Goal: Task Accomplishment & Management: Use online tool/utility

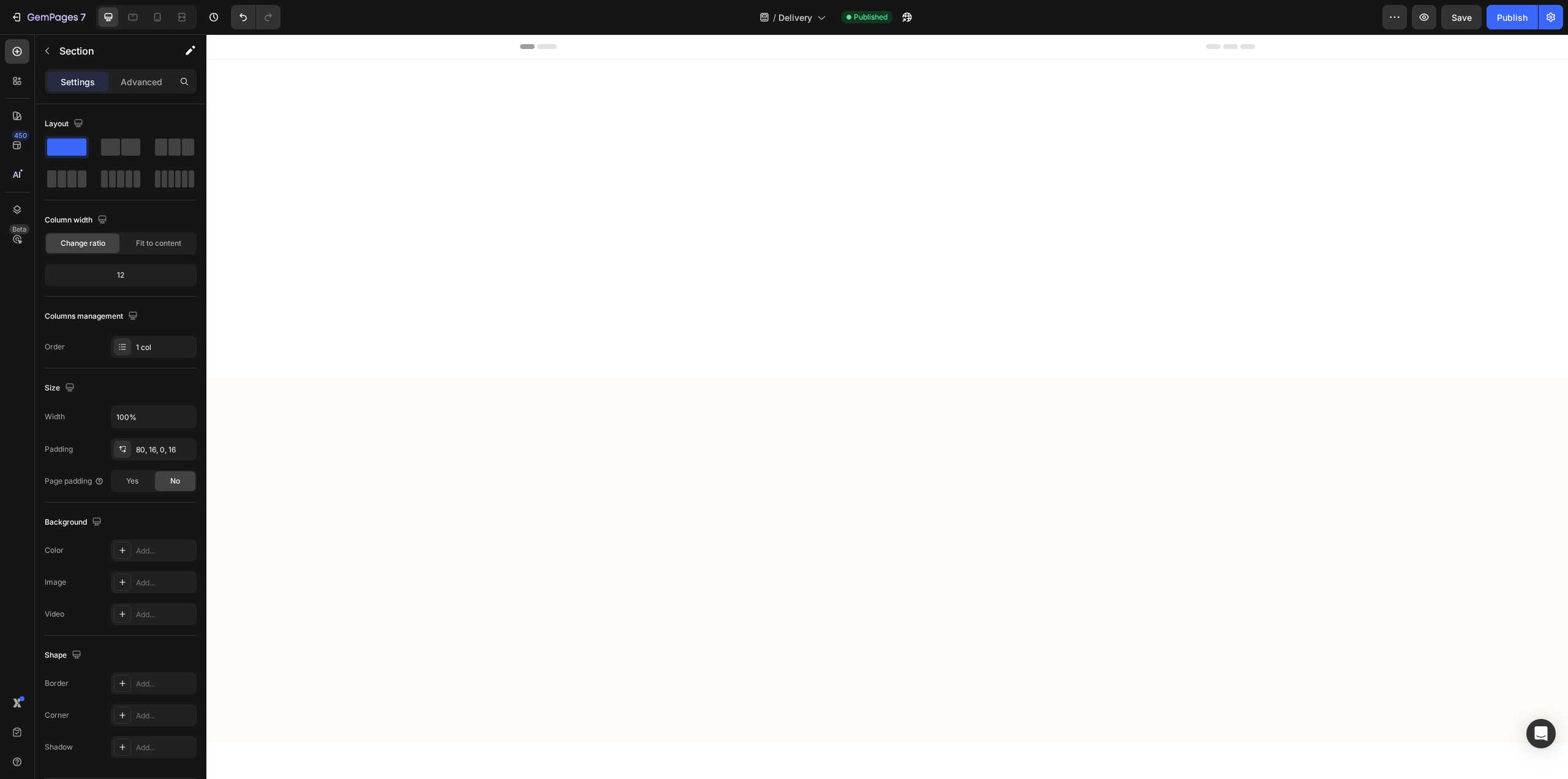
scroll to position [973, 0]
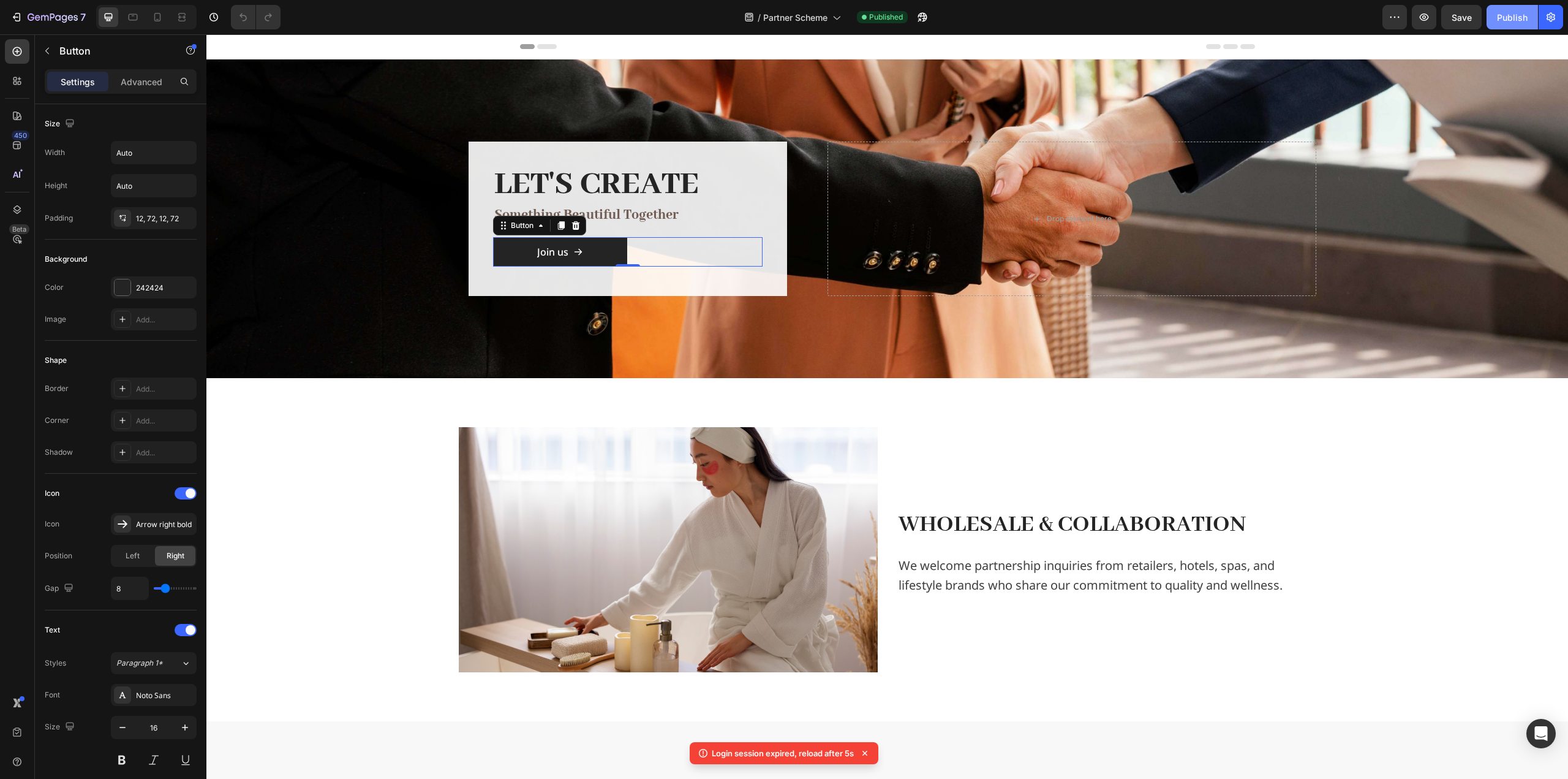
click at [1509, 20] on div "Publish" at bounding box center [1512, 17] width 30 height 13
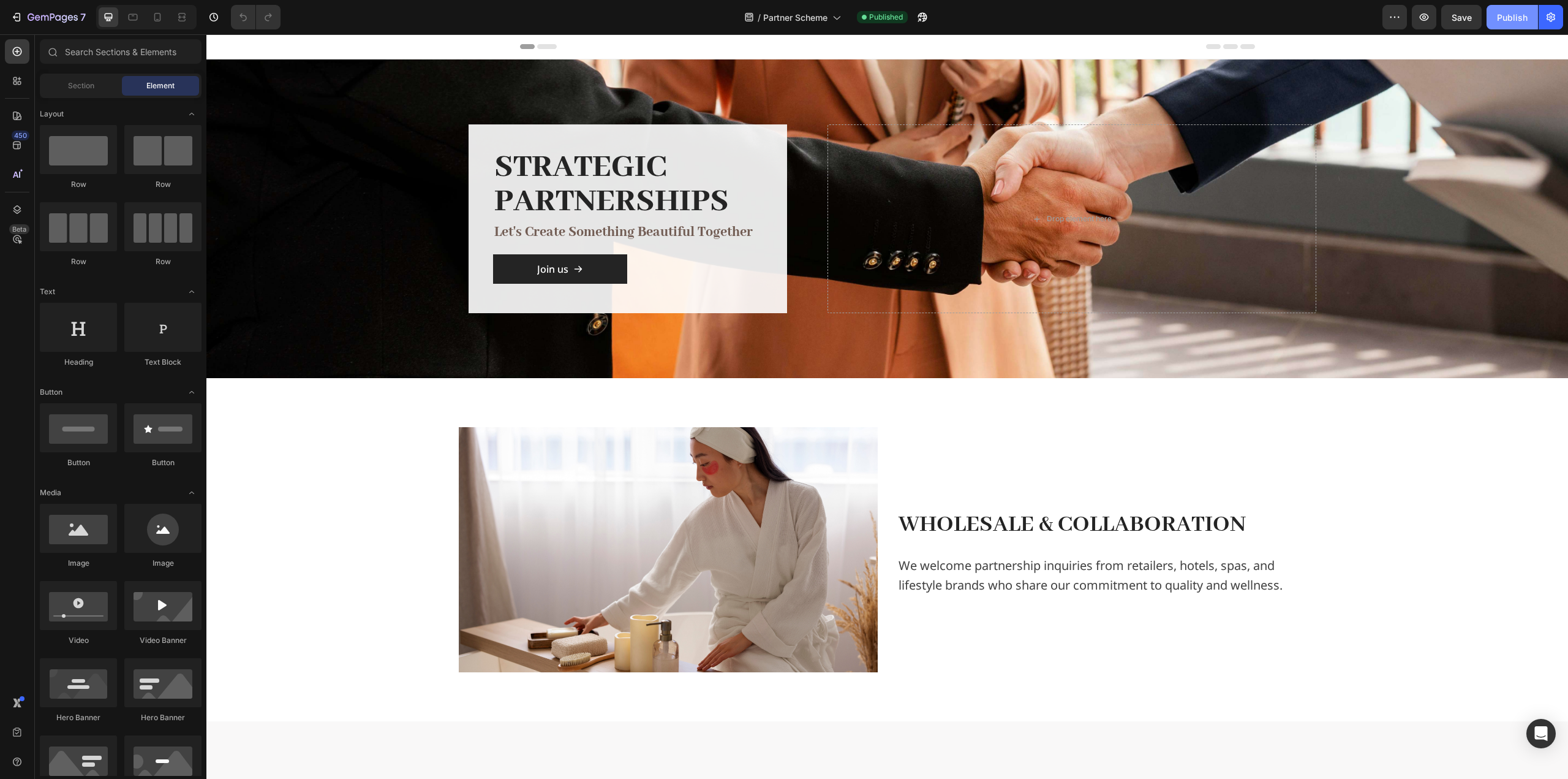
click at [1514, 21] on div "Publish" at bounding box center [1512, 17] width 30 height 13
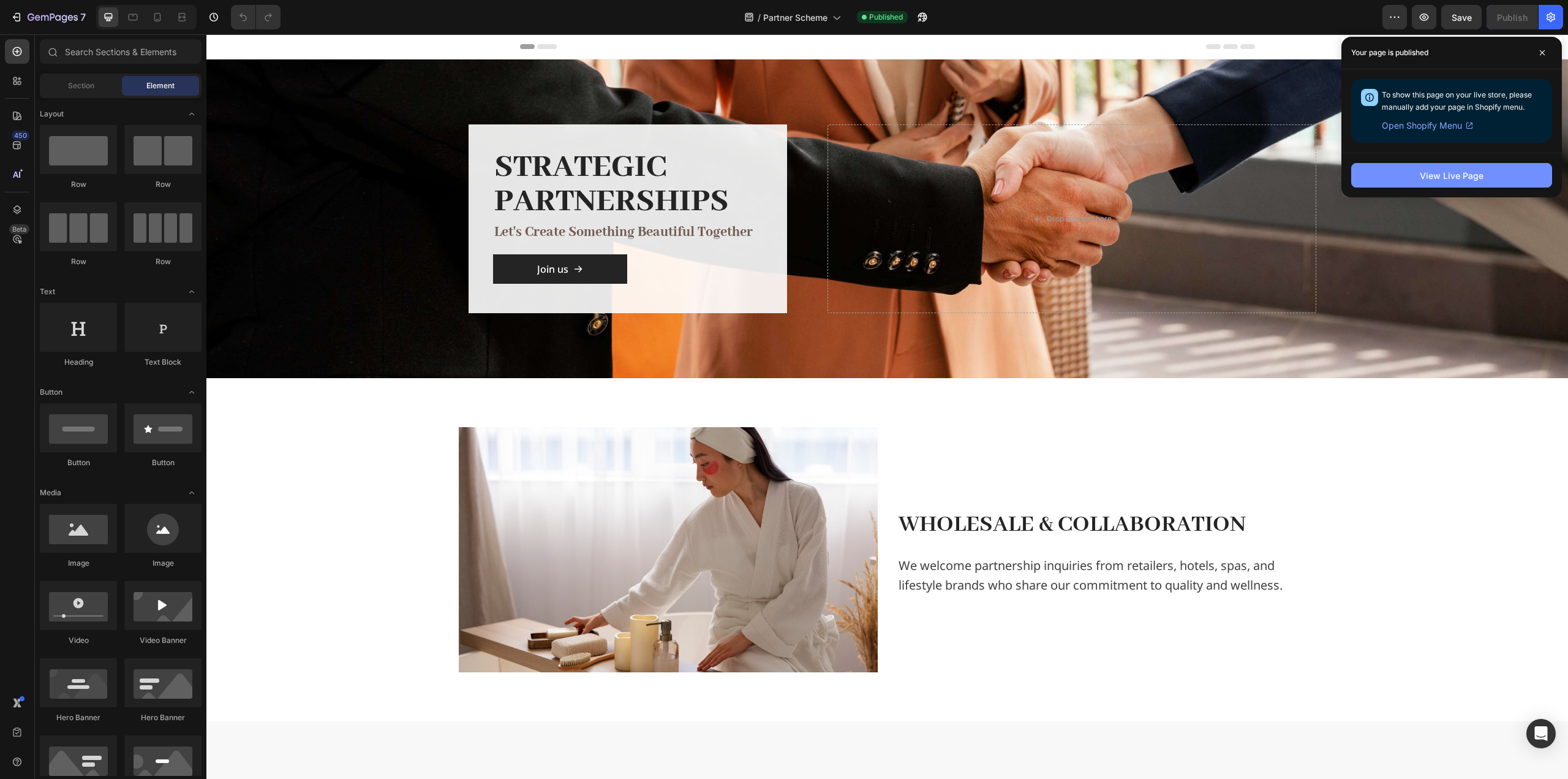
click at [1451, 179] on div "View Live Page" at bounding box center [1451, 176] width 63 height 13
